Goal: Information Seeking & Learning: Learn about a topic

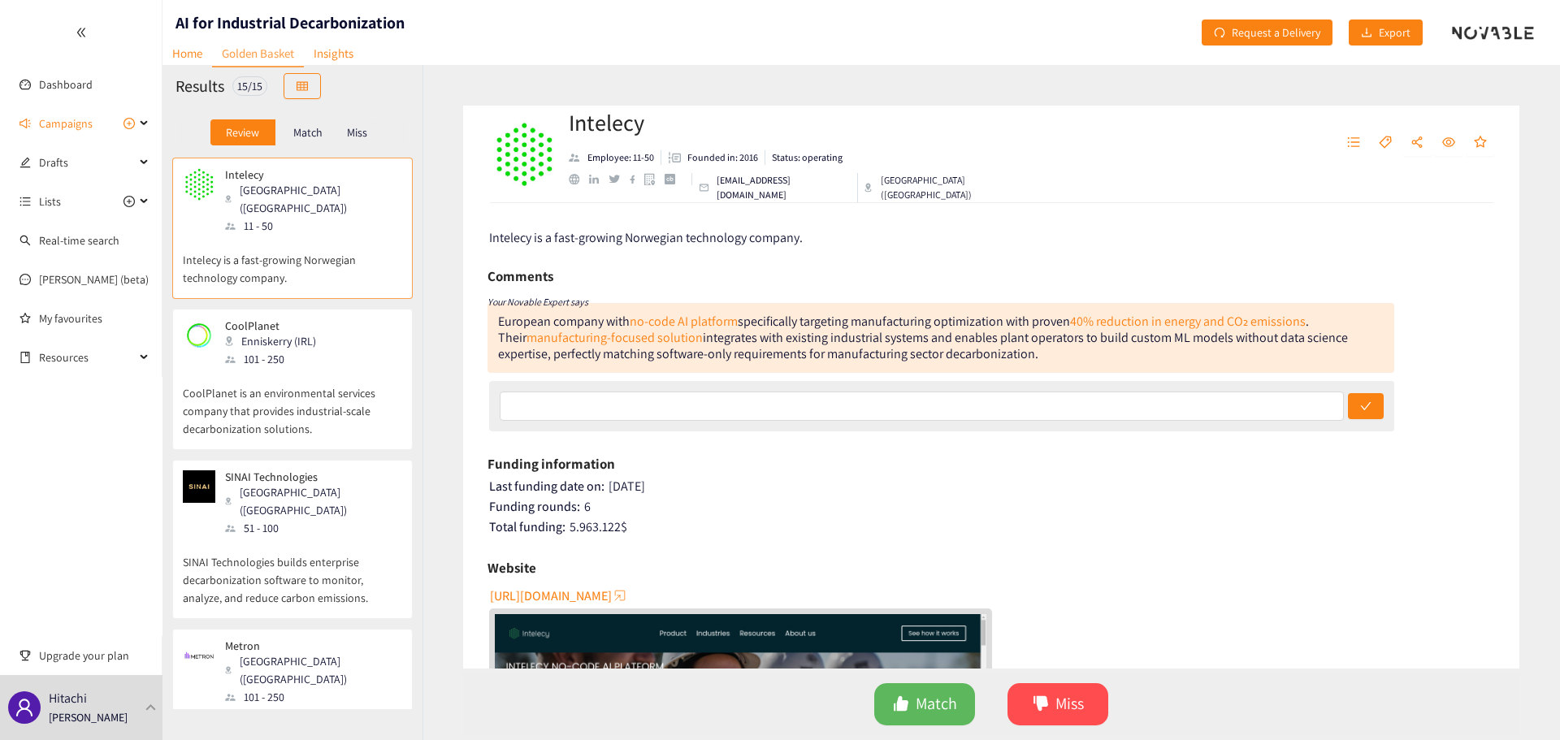
click at [370, 371] on p "CoolPlanet is an environmental services company that provides industrial-scale …" at bounding box center [292, 403] width 219 height 70
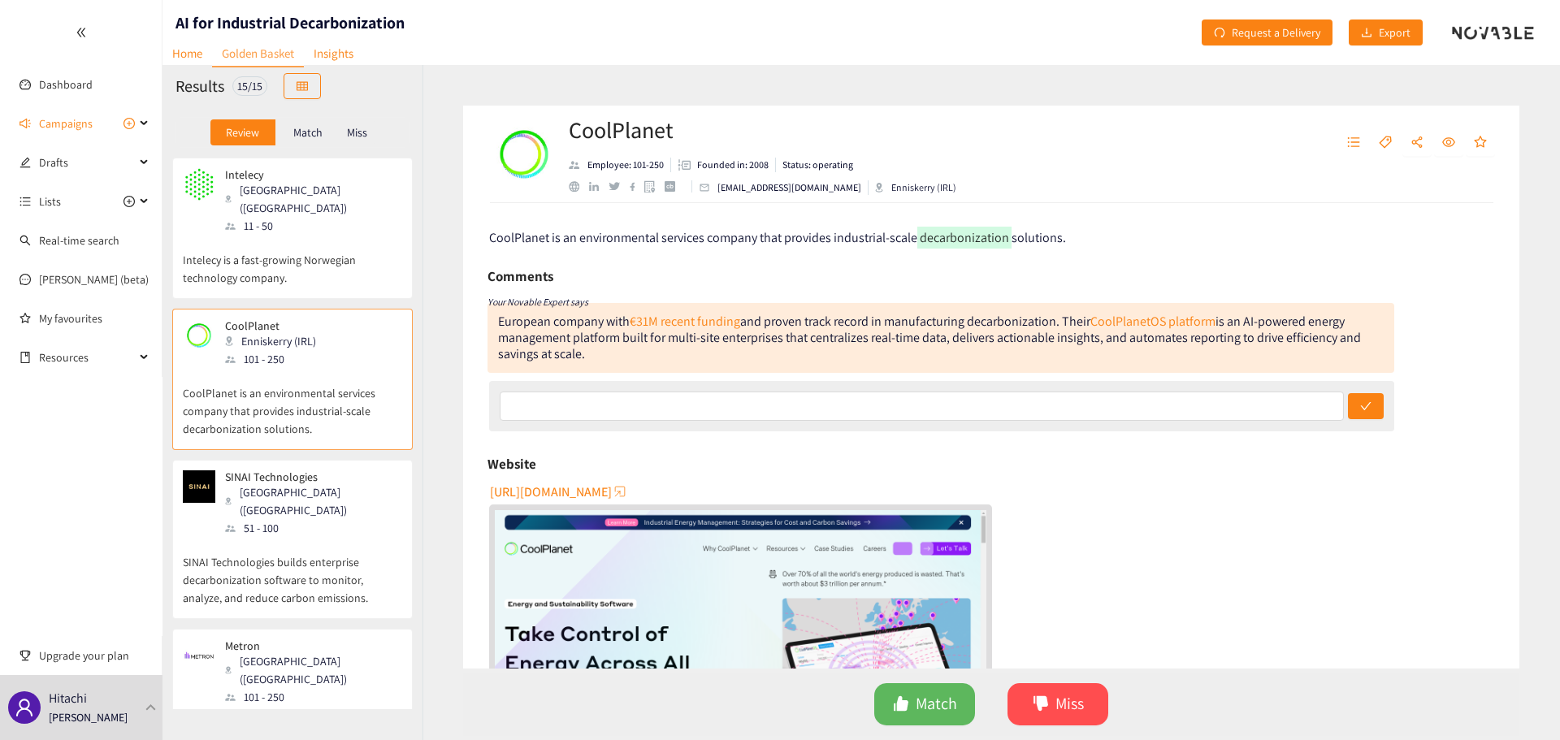
click at [333, 371] on p "SINAI Technologies builds enterprise decarbonization software to monitor, analy…" at bounding box center [292, 572] width 219 height 70
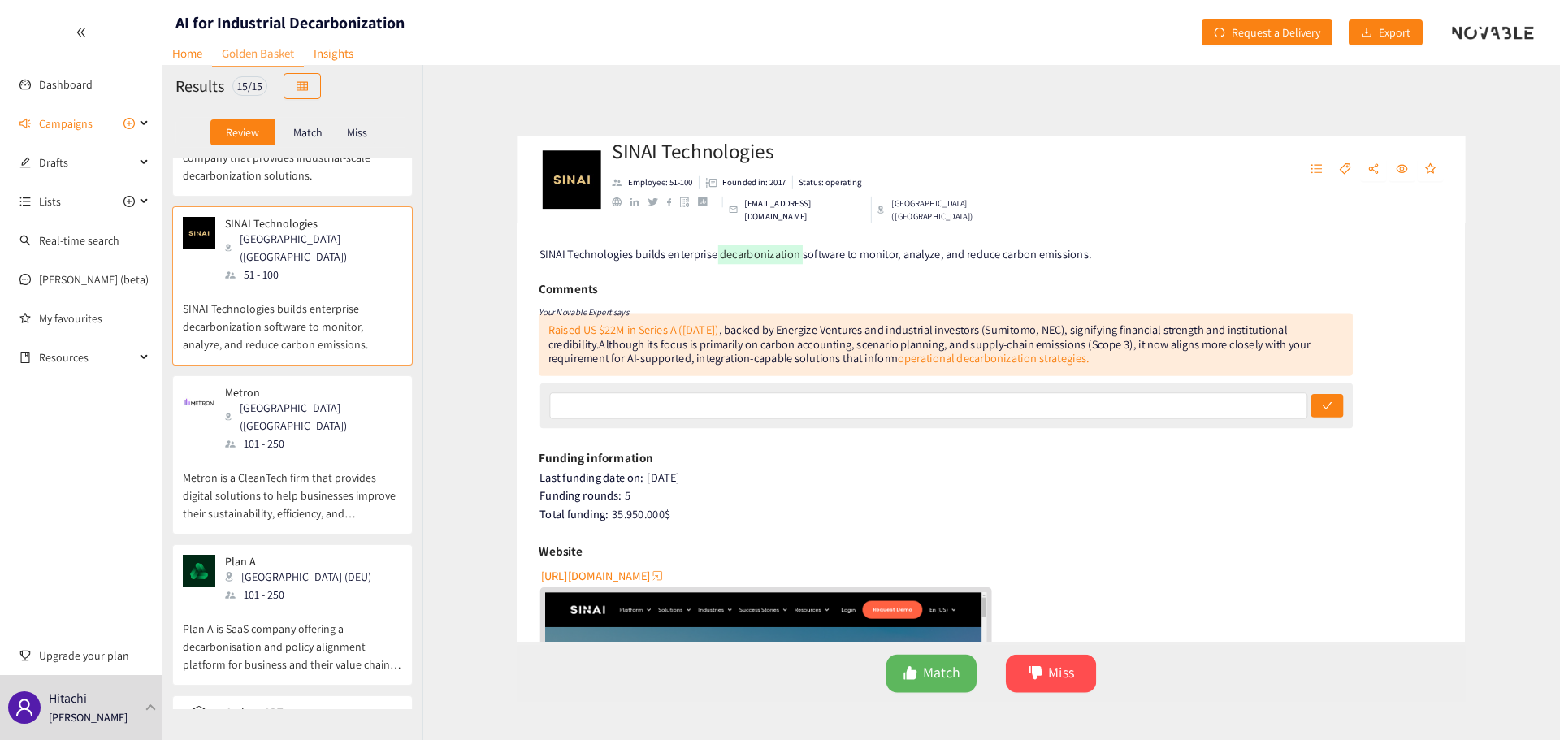
scroll to position [217, 0]
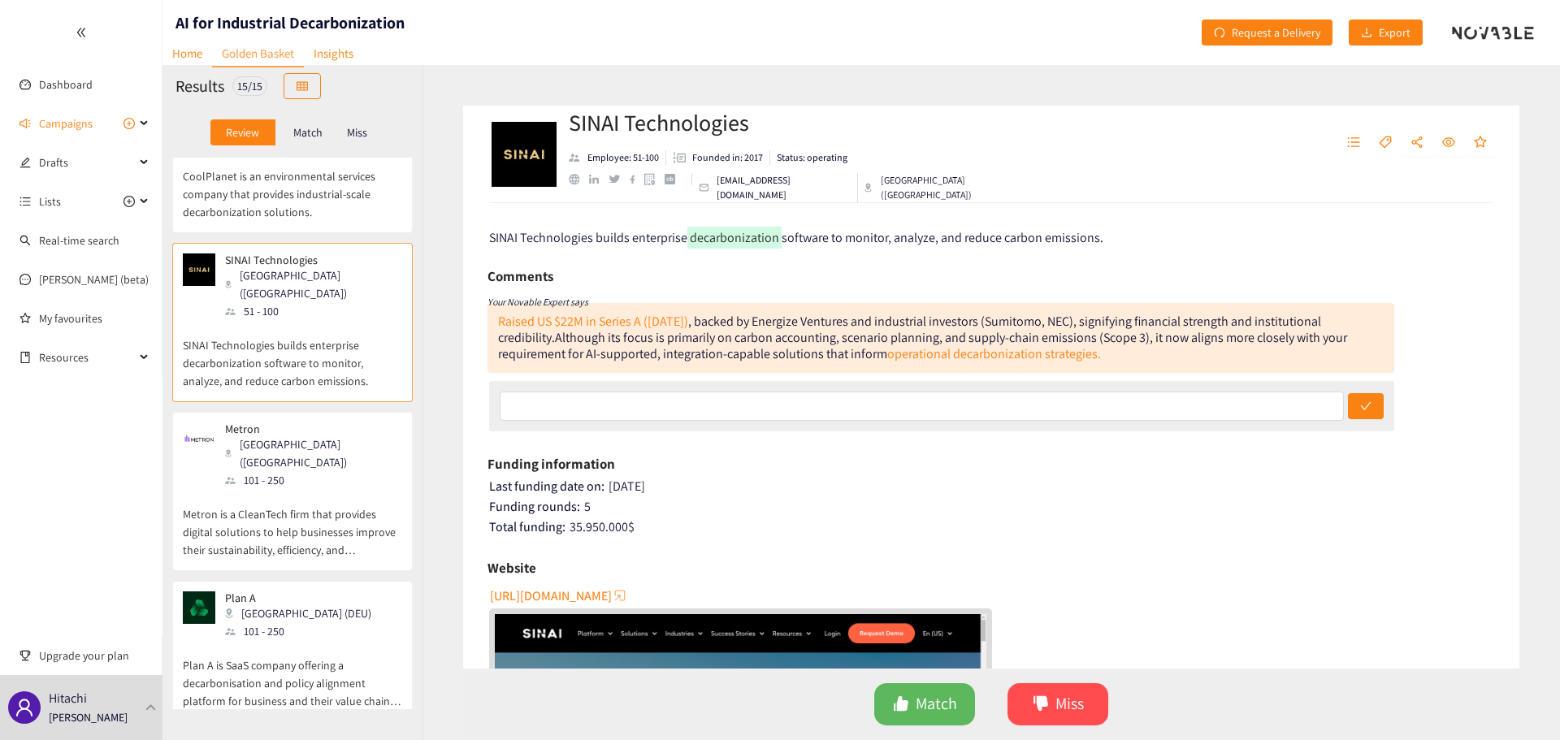
click at [326, 371] on p "Metron is a CleanTech firm that provides digital solutions to help businesses i…" at bounding box center [292, 524] width 219 height 70
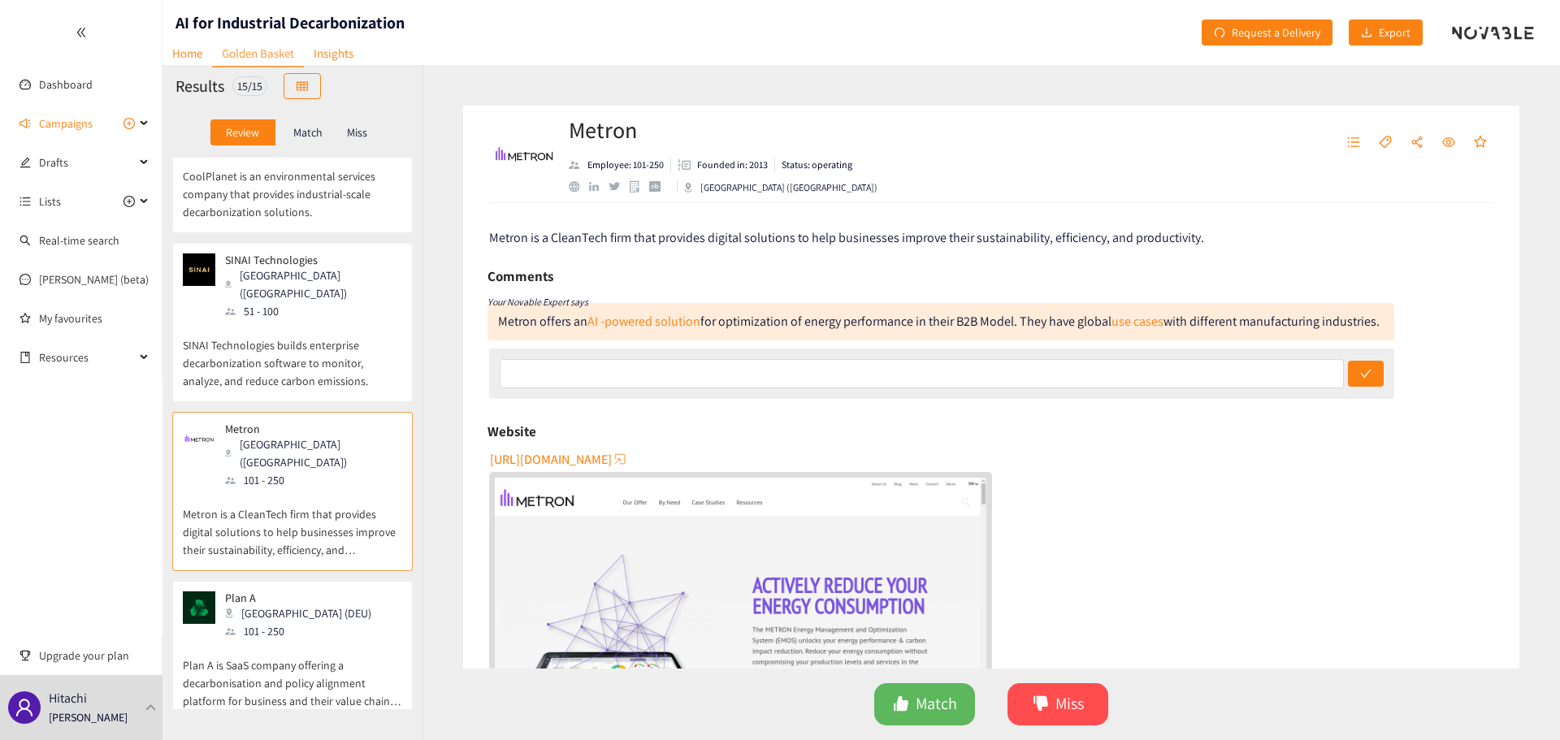
click at [325, 371] on div "Plan A [GEOGRAPHIC_DATA] (DEU) 101 - 250" at bounding box center [292, 616] width 219 height 49
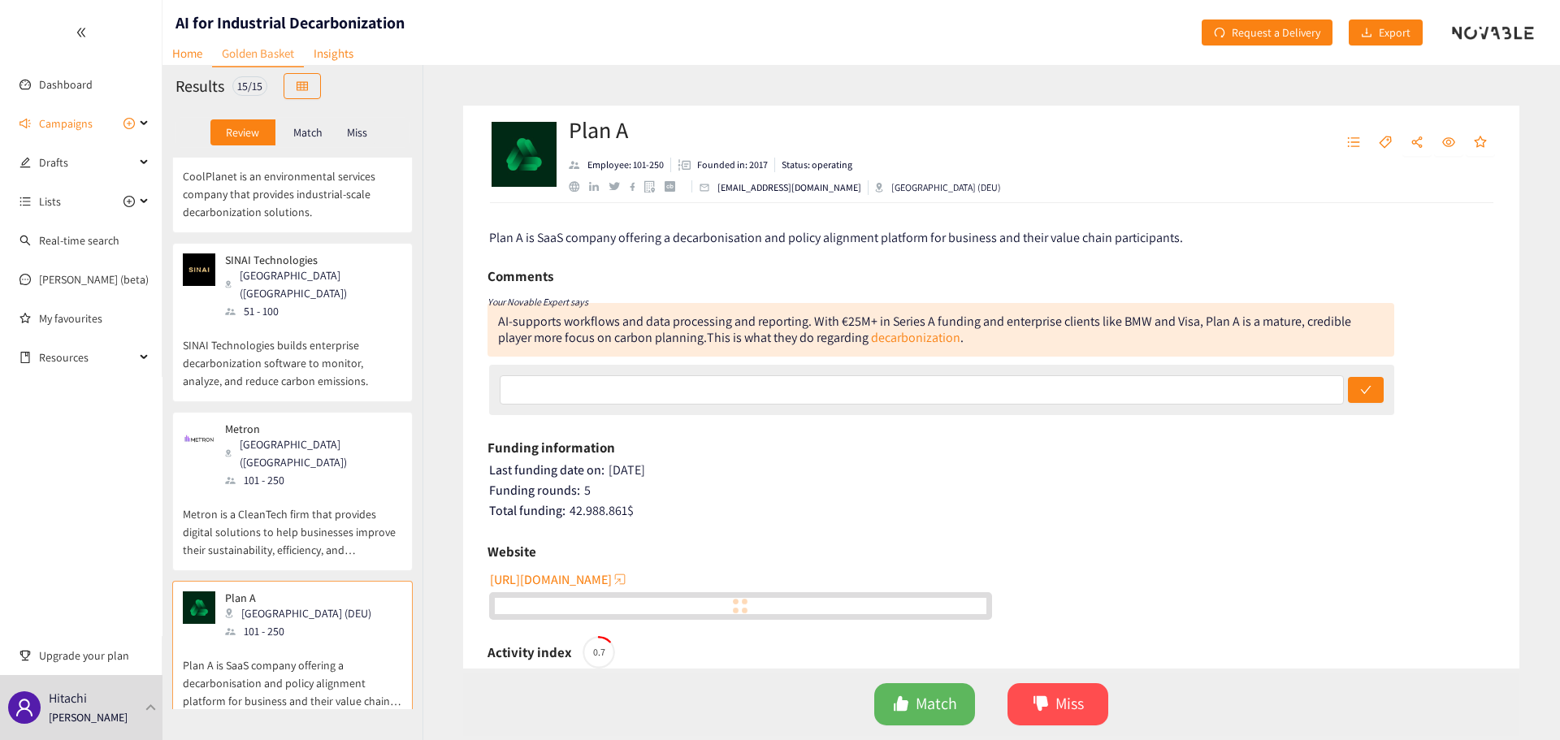
scroll to position [433, 0]
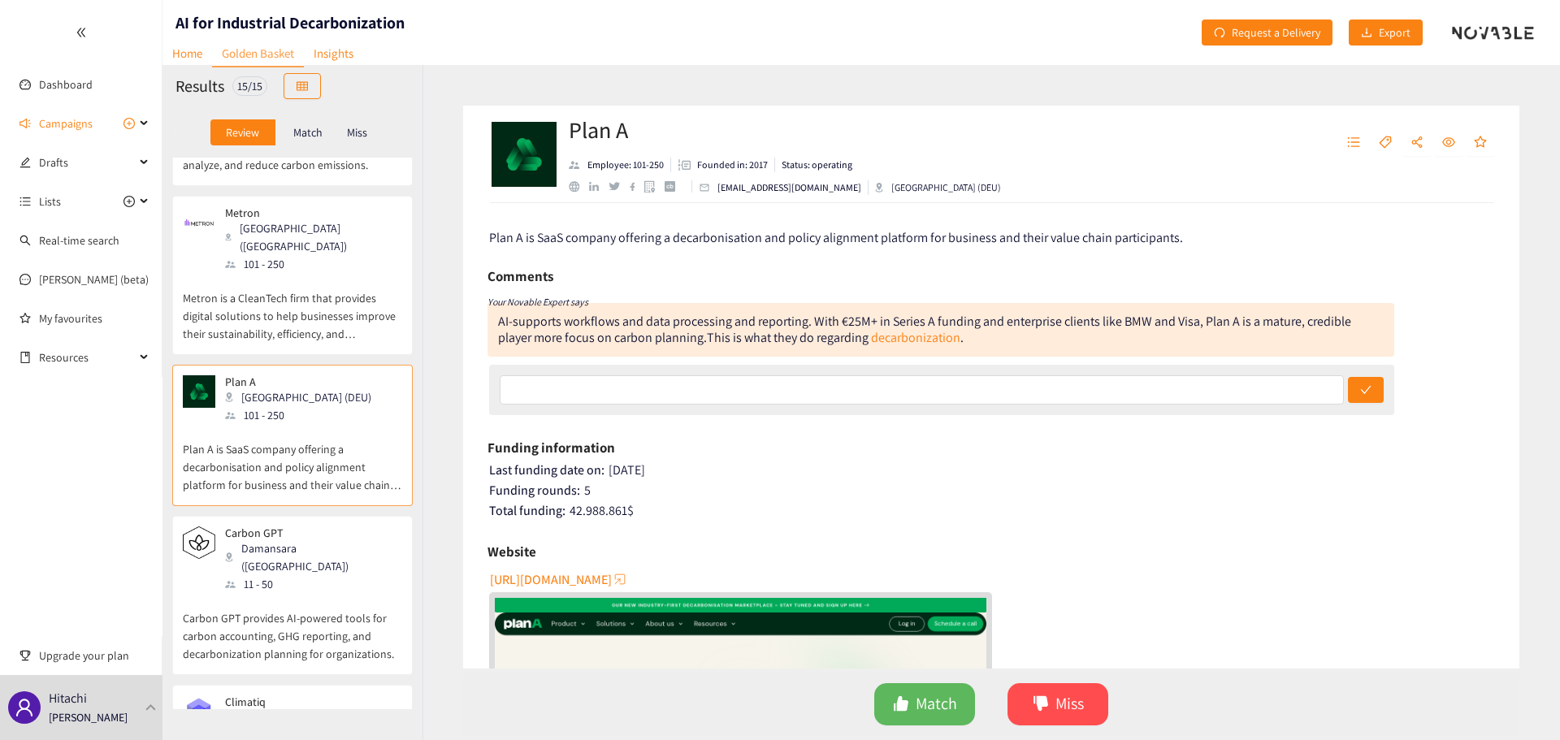
click at [325, 371] on p "Carbon GPT provides AI-powered tools for carbon accounting, GHG reporting, and …" at bounding box center [292, 628] width 219 height 70
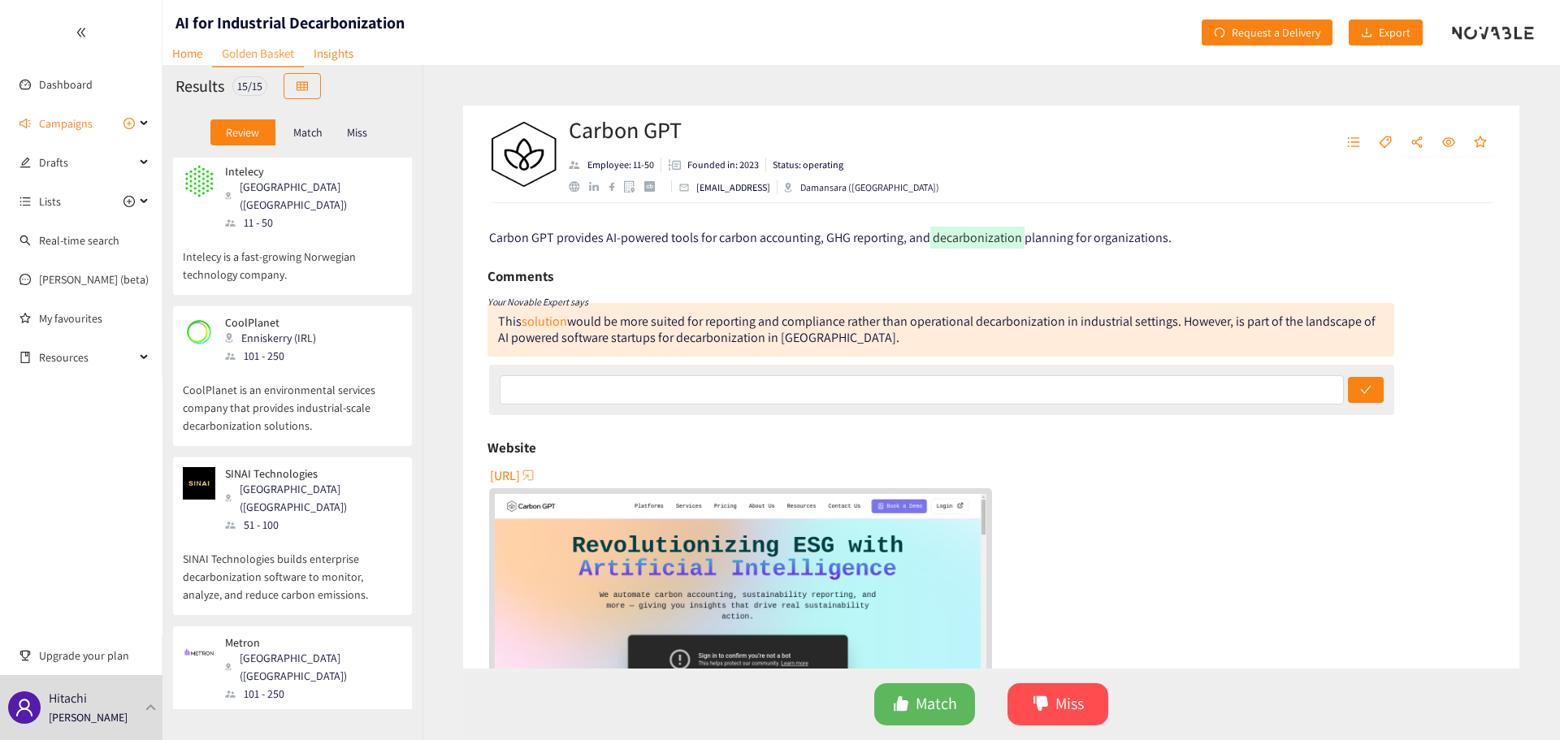
scroll to position [0, 0]
click at [438, 271] on div "Carbon GPT Employee: 11-50 Founded in: 2023 Status: operating [EMAIL_ADDRESS] D…" at bounding box center [992, 402] width 1138 height 675
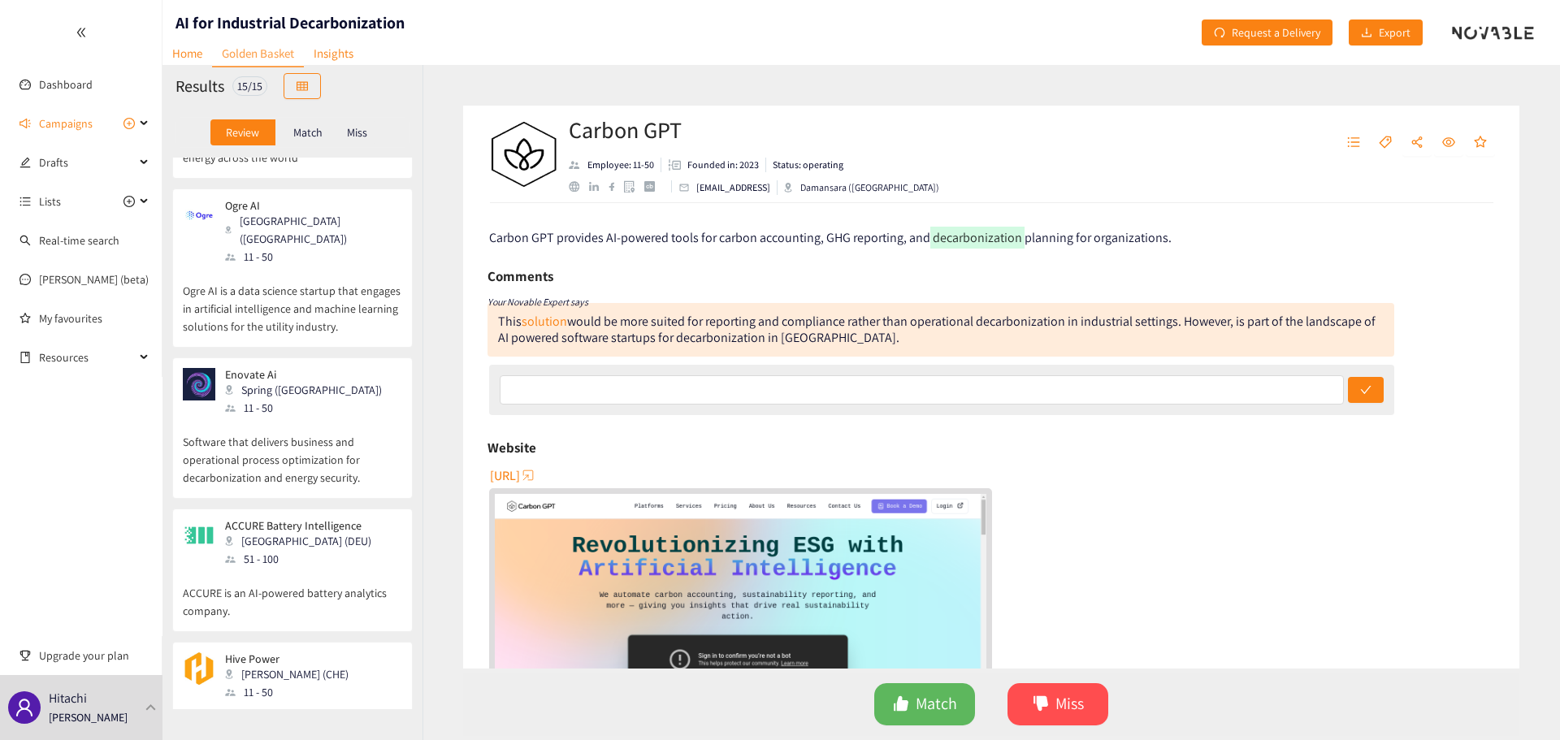
scroll to position [1644, 0]
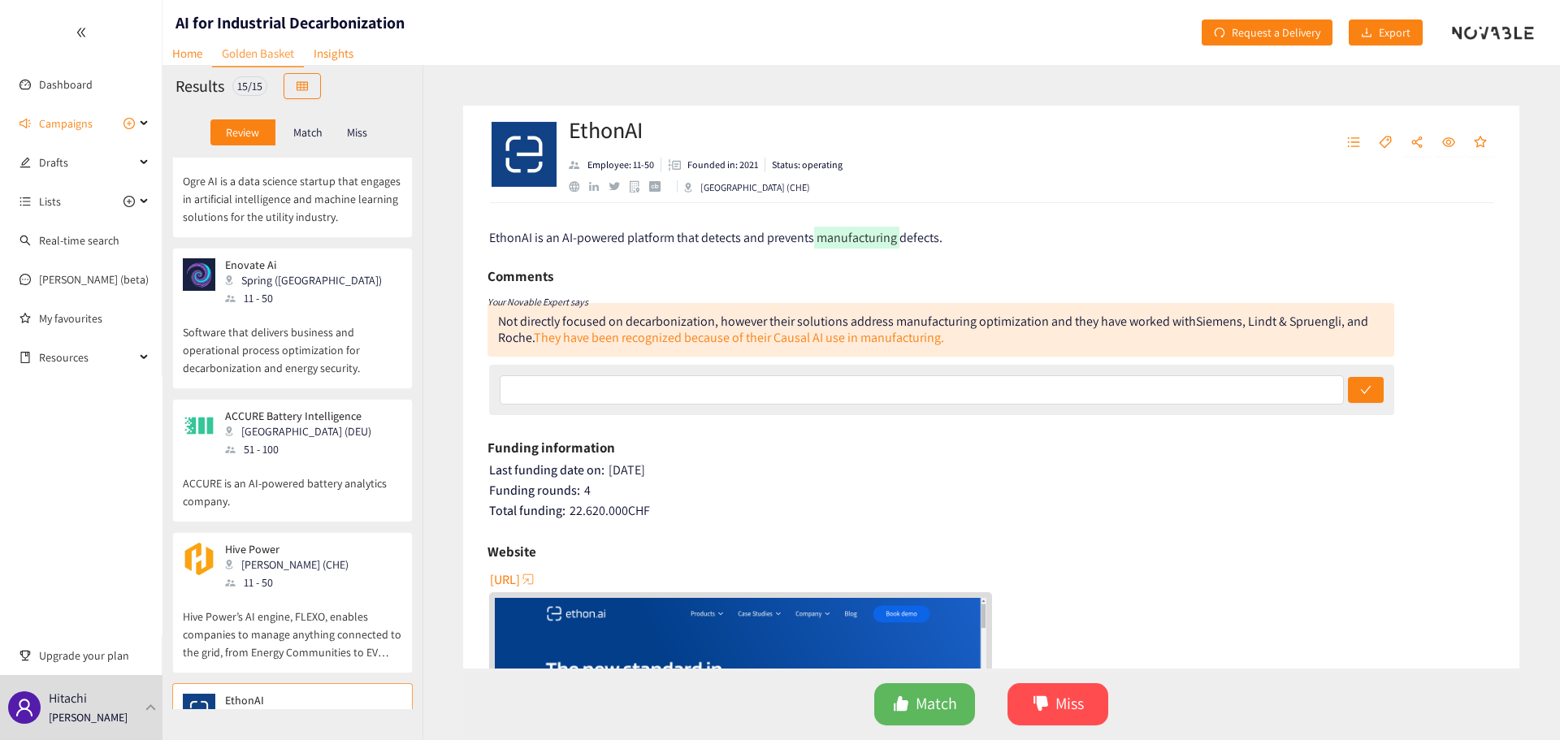
click at [293, 371] on p "Hive Power’s AI engine, FLEXO, enables companies to manage anything connected t…" at bounding box center [292, 627] width 219 height 70
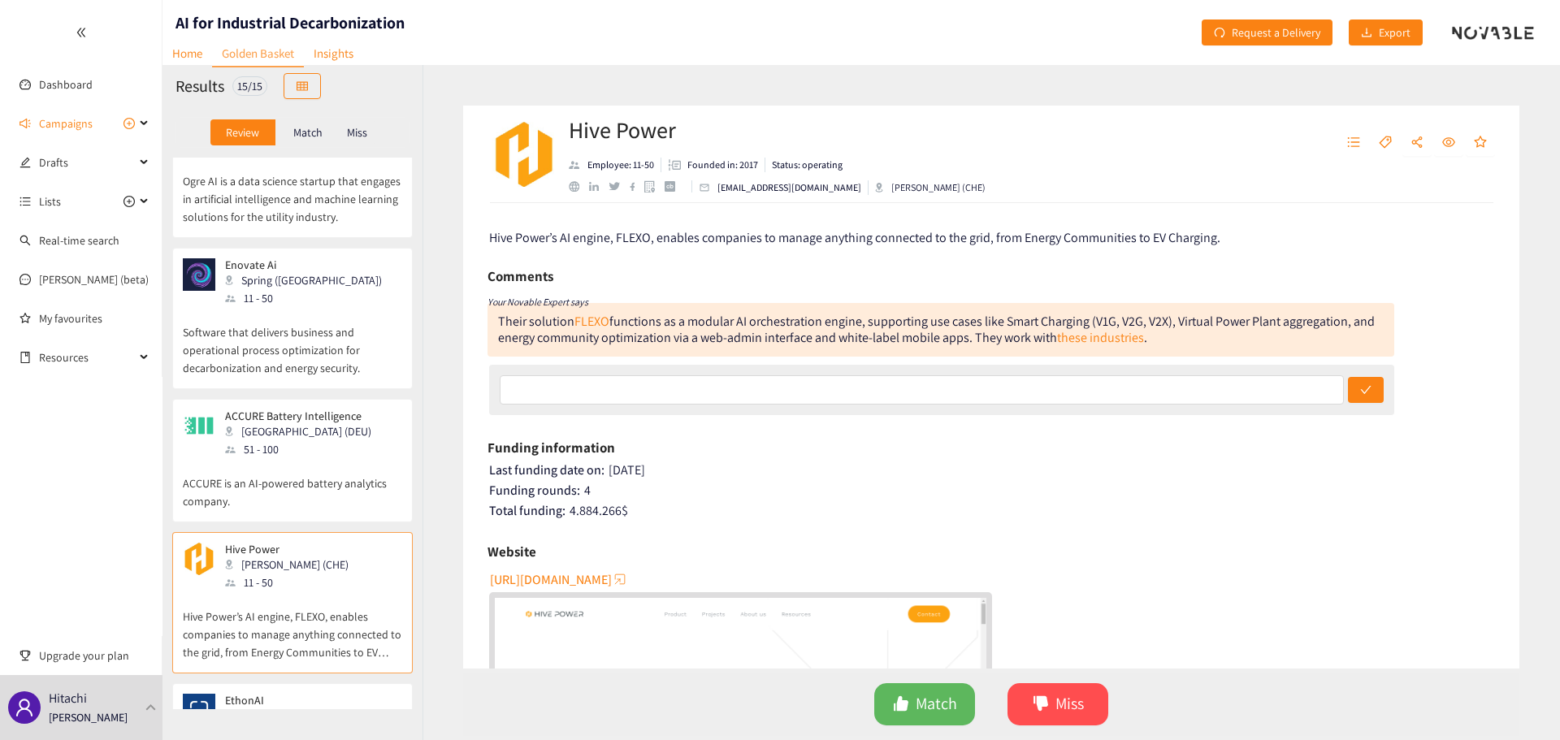
click at [281, 371] on p "ACCURE is an AI-powered battery analytics company." at bounding box center [292, 484] width 219 height 52
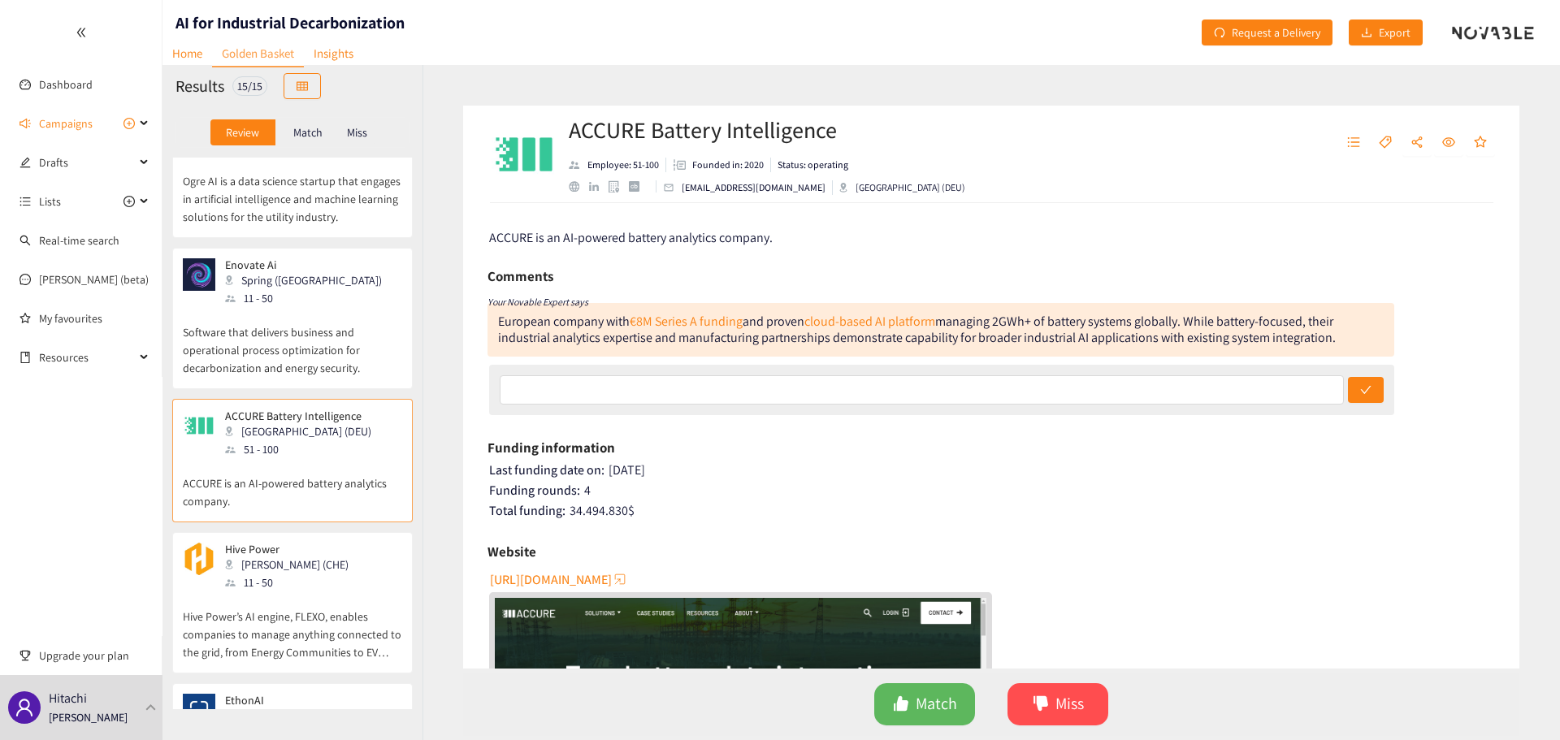
click at [292, 307] on p "Software that delivers business and operational process optimization for decarb…" at bounding box center [292, 342] width 219 height 70
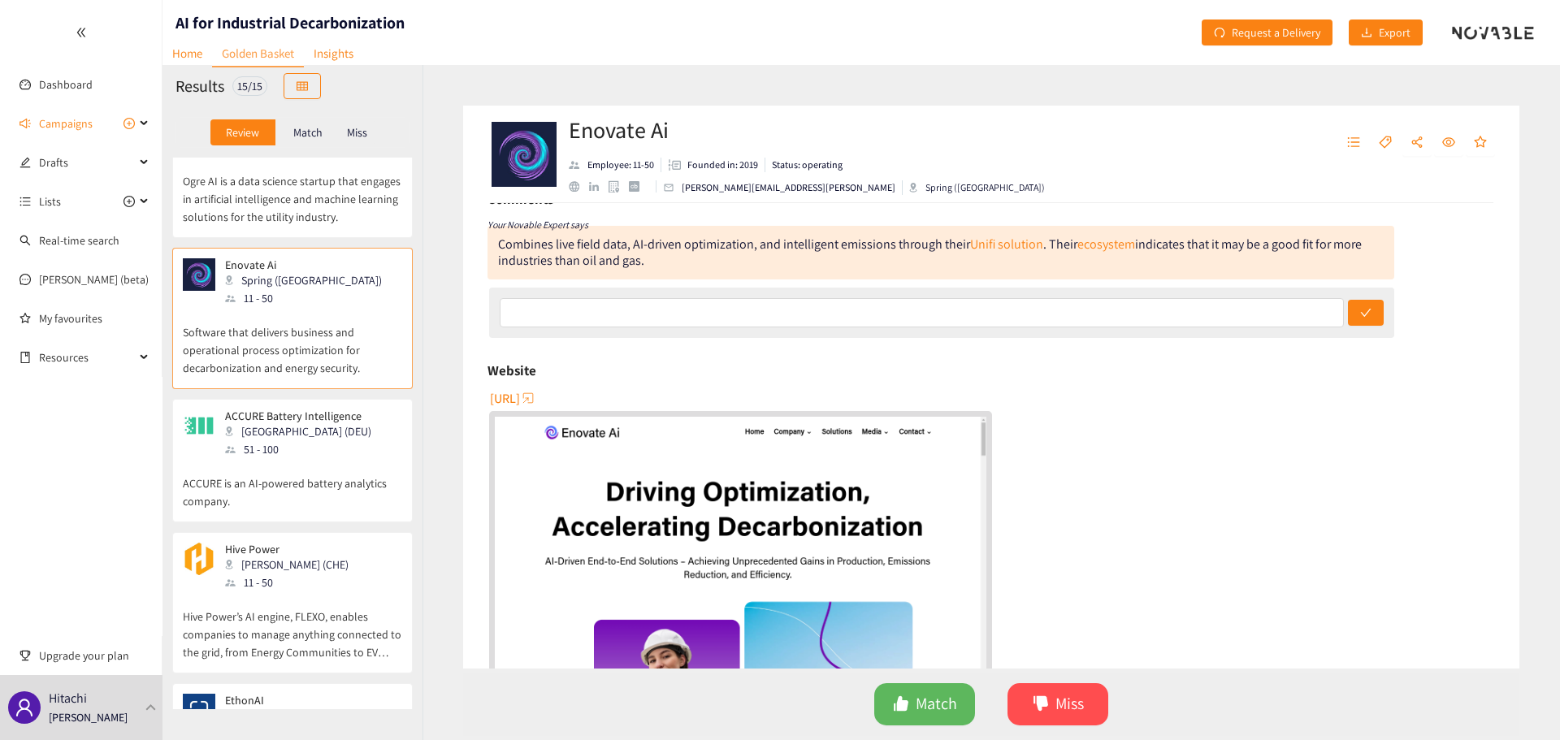
scroll to position [0, 0]
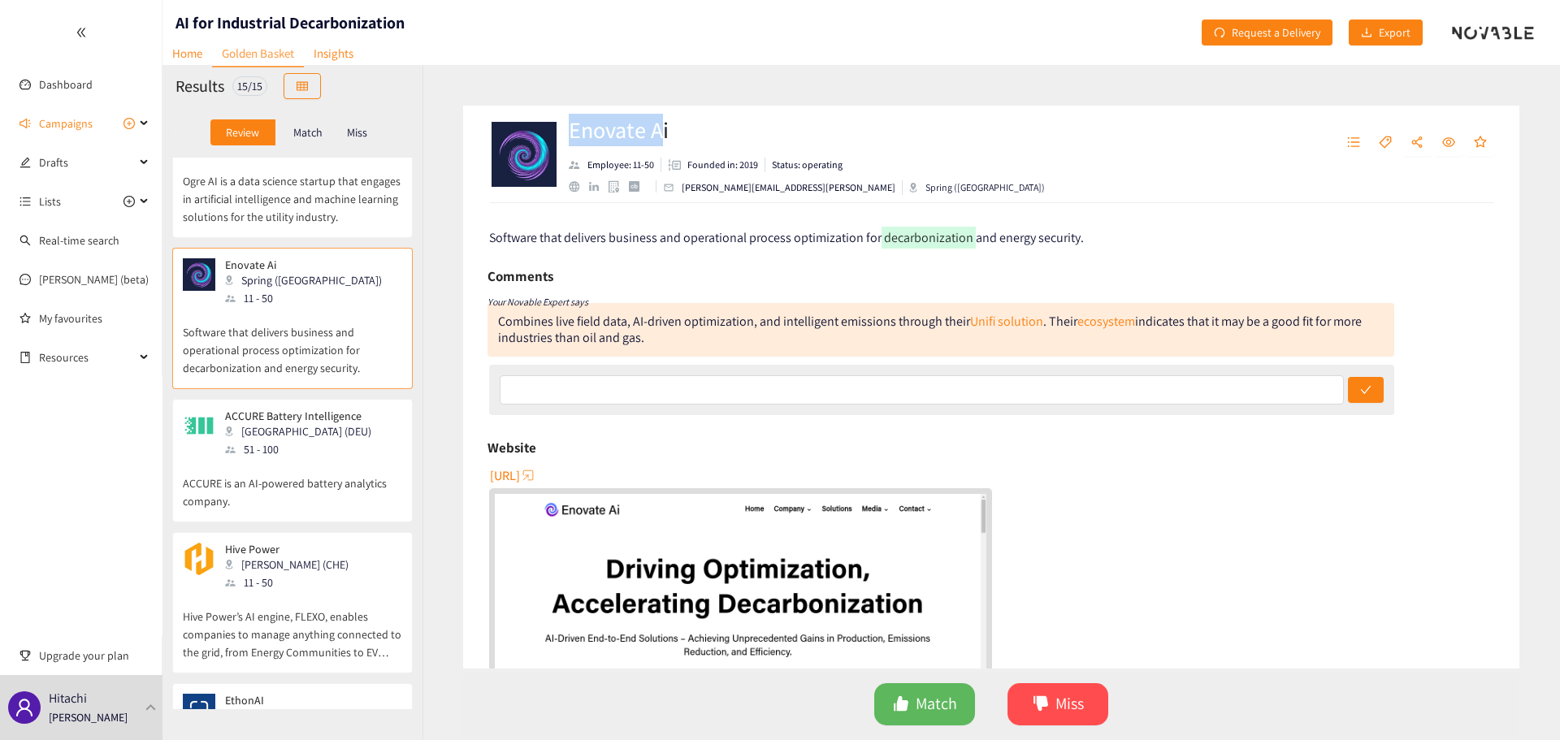
drag, startPoint x: 575, startPoint y: 137, endPoint x: 666, endPoint y: 137, distance: 91.0
click at [666, 137] on h2 "Enovate Ai" at bounding box center [807, 130] width 476 height 33
click at [675, 139] on h2 "Enovate Ai" at bounding box center [807, 130] width 476 height 33
drag, startPoint x: 681, startPoint y: 138, endPoint x: 572, endPoint y: 143, distance: 109.0
click at [572, 143] on h2 "Enovate Ai" at bounding box center [807, 130] width 476 height 33
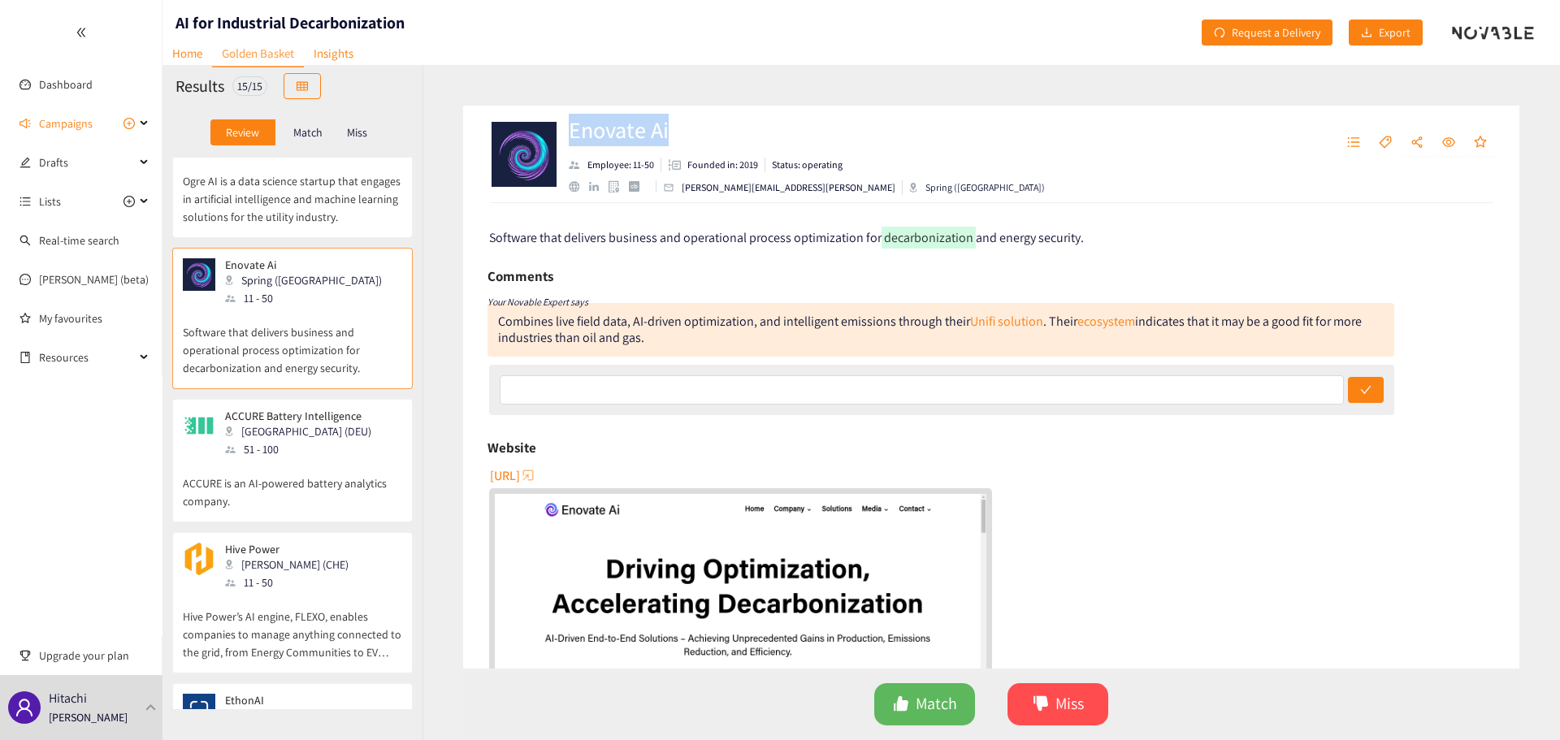
copy h2 "Enovate Ai"
